Goal: Navigation & Orientation: Find specific page/section

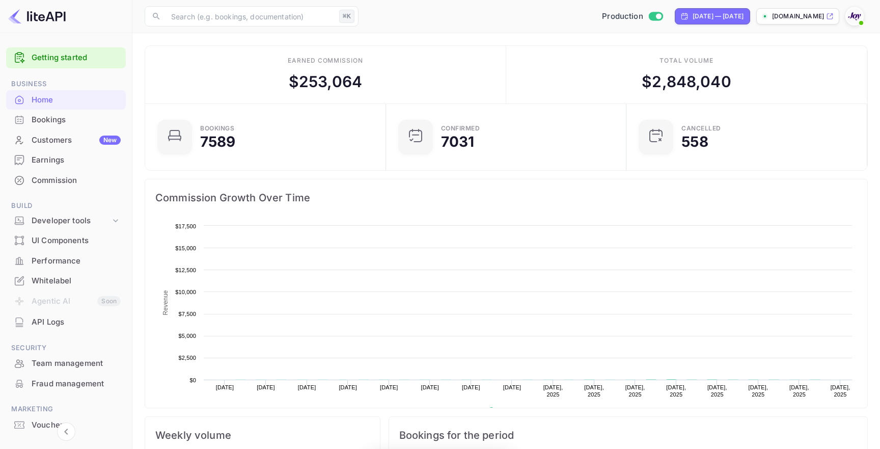
scroll to position [165, 235]
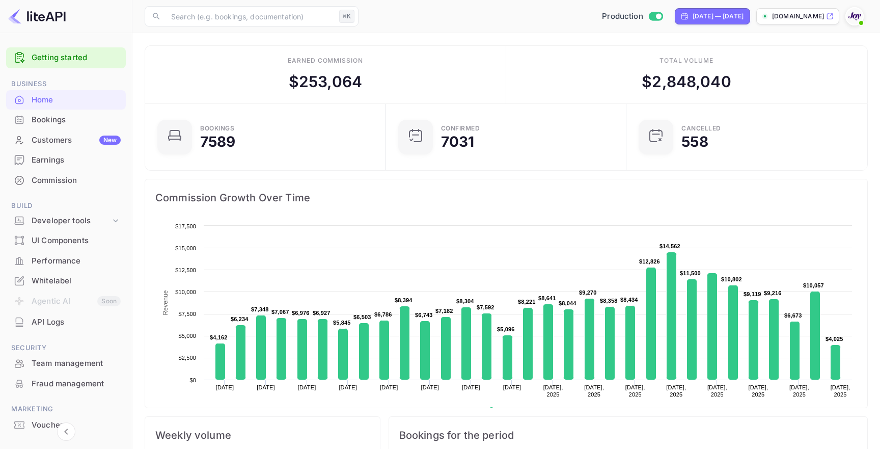
click at [85, 184] on div "Commission" at bounding box center [76, 181] width 89 height 12
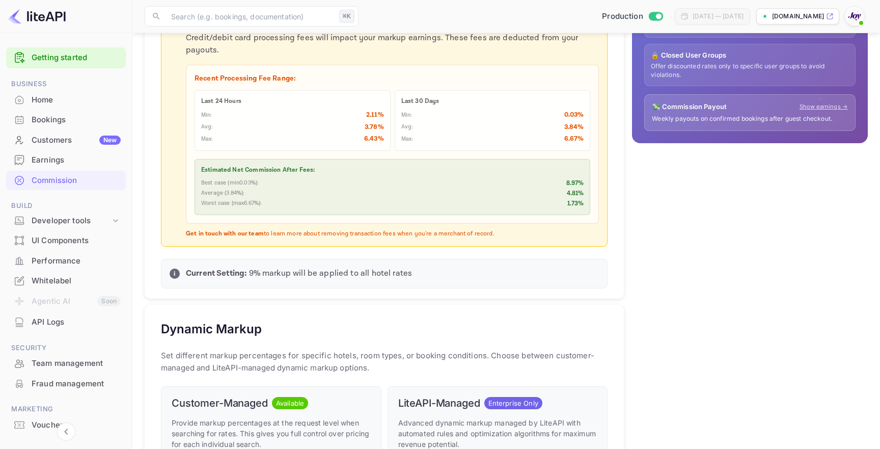
scroll to position [323, 0]
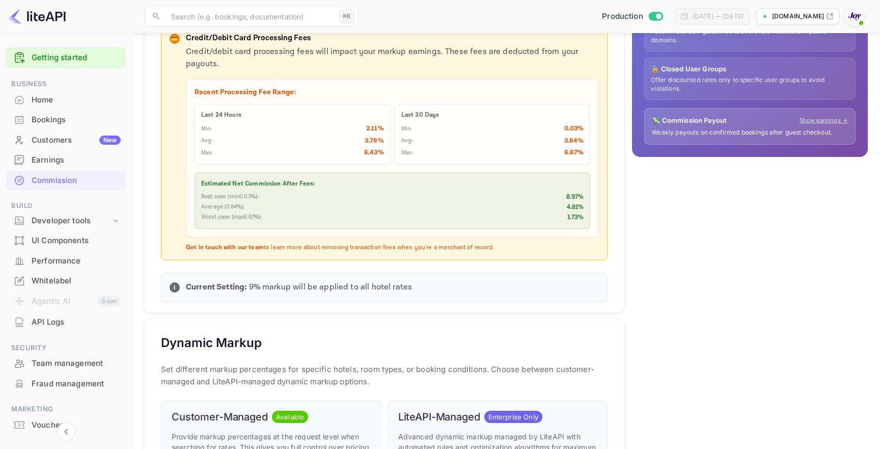
click at [69, 101] on div "Home" at bounding box center [76, 100] width 89 height 12
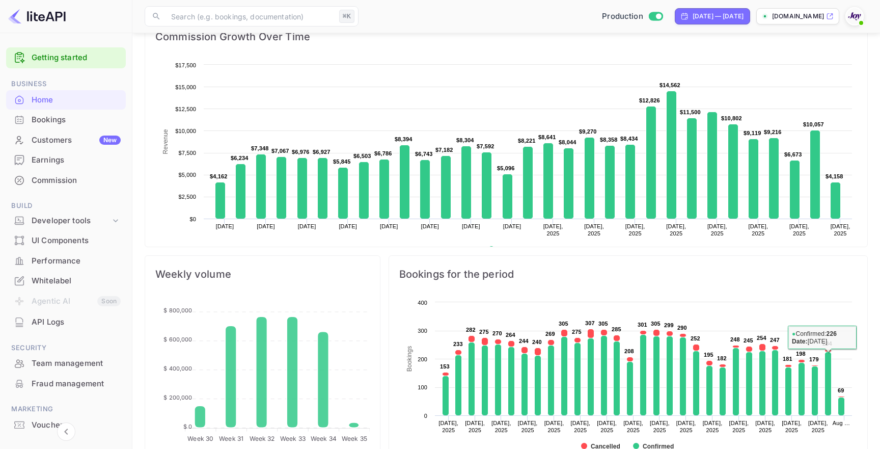
scroll to position [39, 0]
